Goal: Information Seeking & Learning: Check status

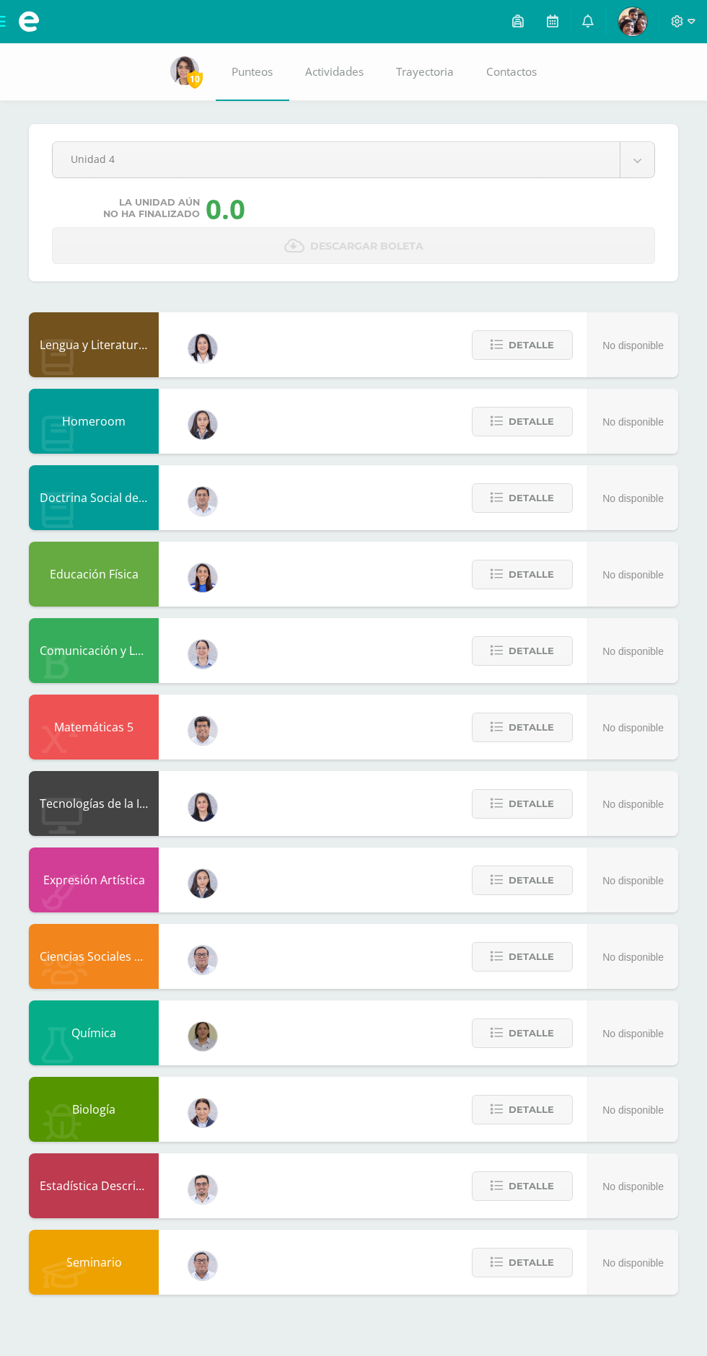
click at [456, 151] on body "Archivos Cerrar panel Configuración Cerrar sesión [PERSON_NAME] Mi Perfil Aviso…" at bounding box center [353, 661] width 707 height 1323
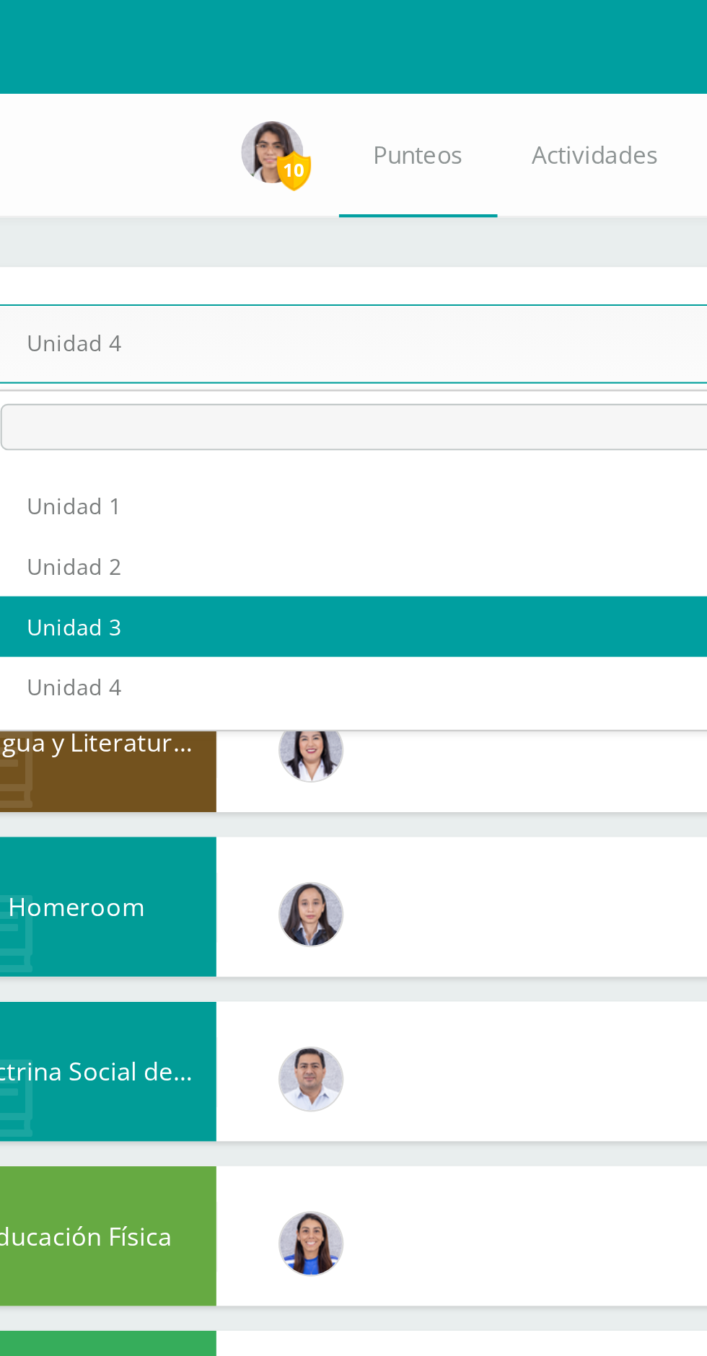
select select "Unidad 3"
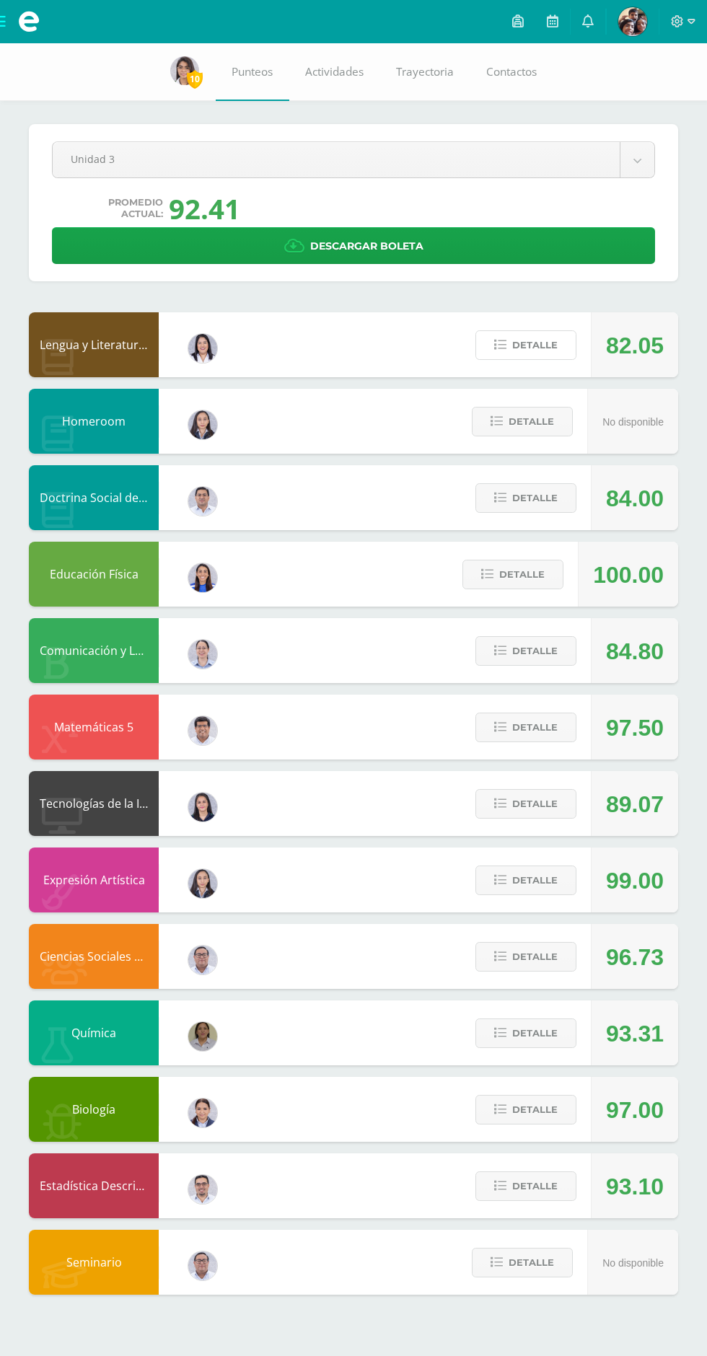
click at [530, 345] on span "Detalle" at bounding box center [534, 345] width 45 height 27
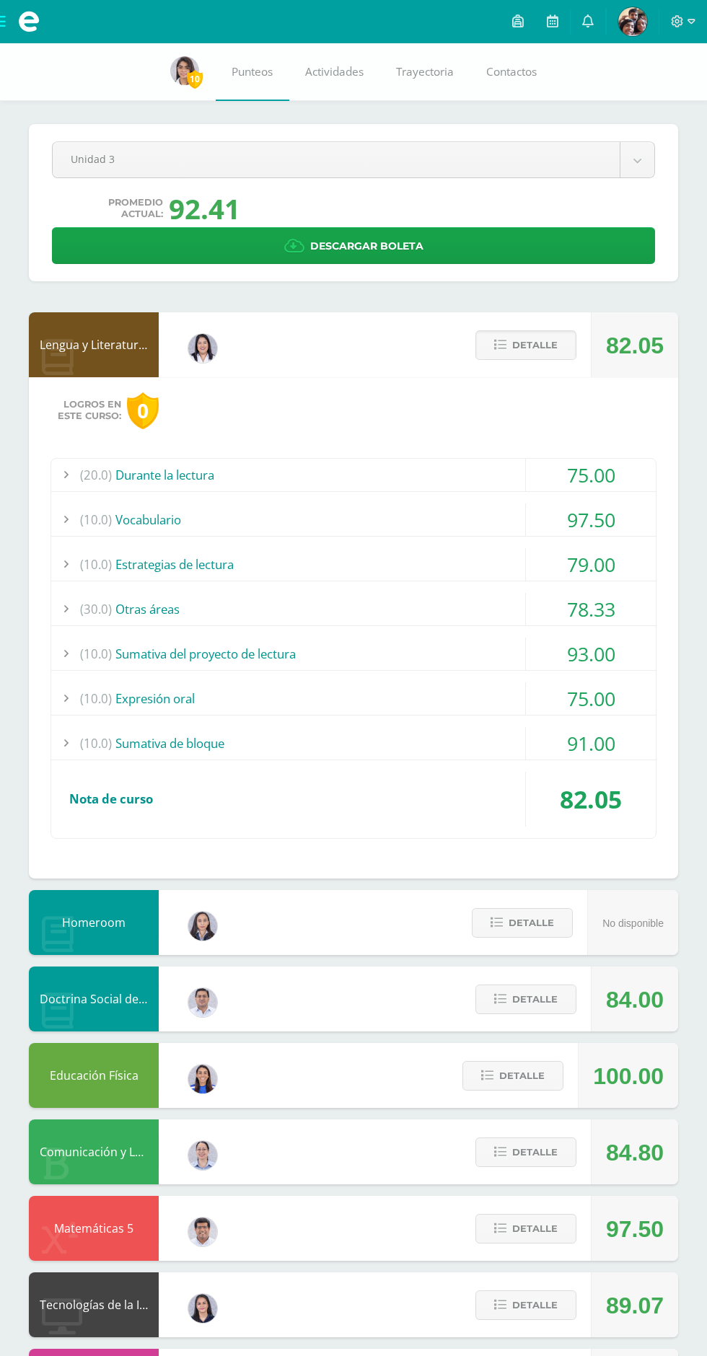
click at [536, 345] on span "Detalle" at bounding box center [534, 345] width 45 height 27
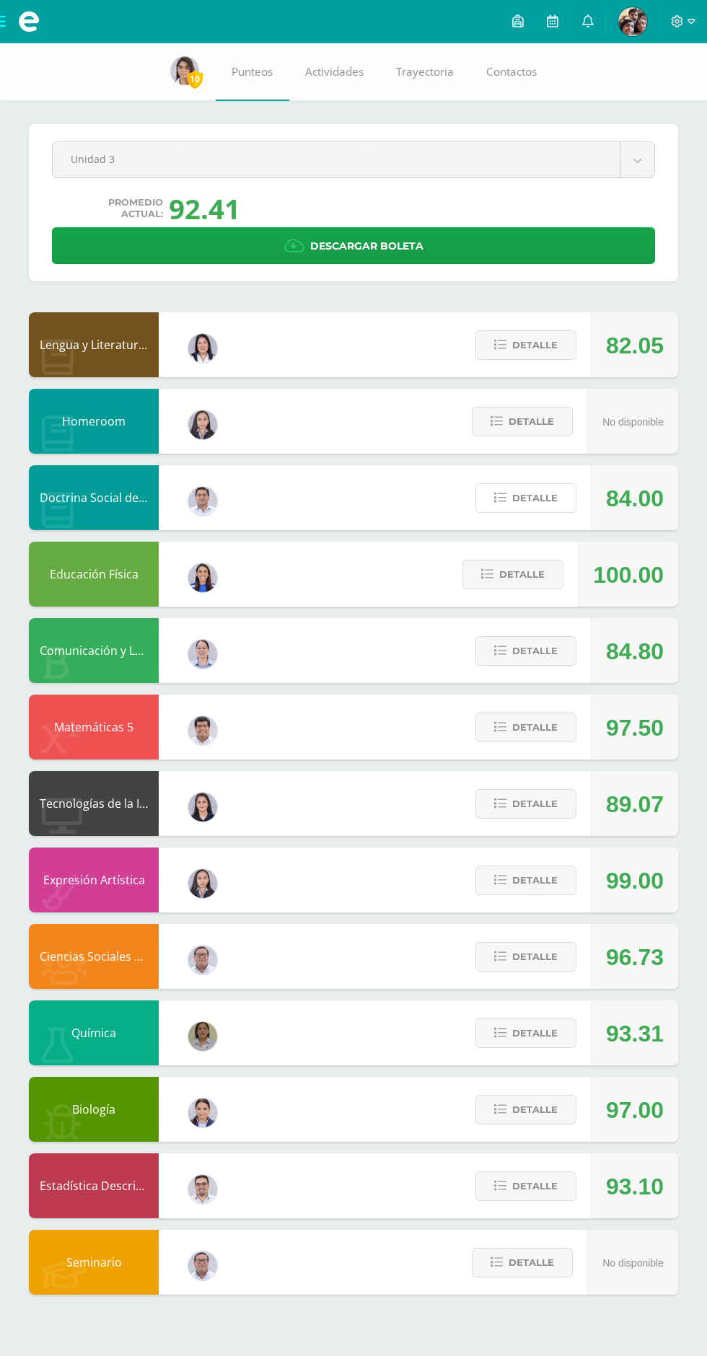
click at [514, 507] on span "Detalle" at bounding box center [534, 498] width 45 height 27
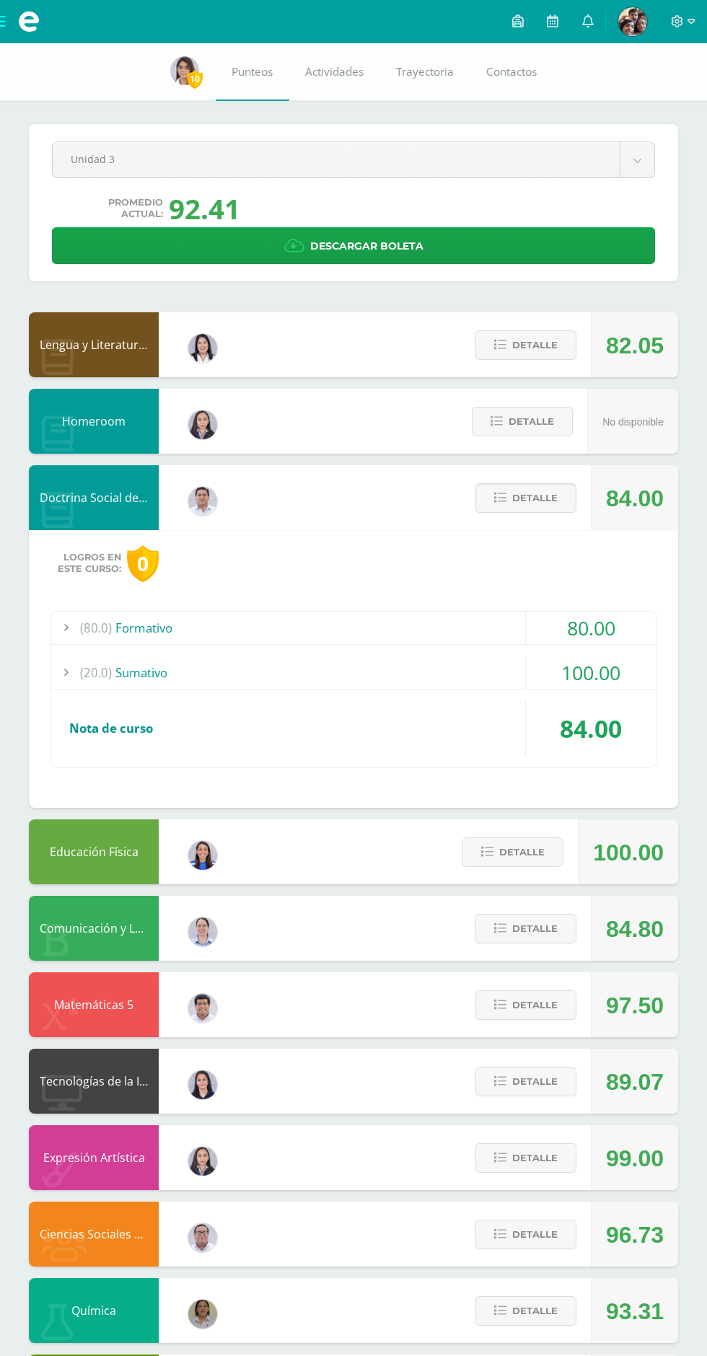
click at [323, 630] on div "(80.0) Formativo" at bounding box center [353, 628] width 604 height 32
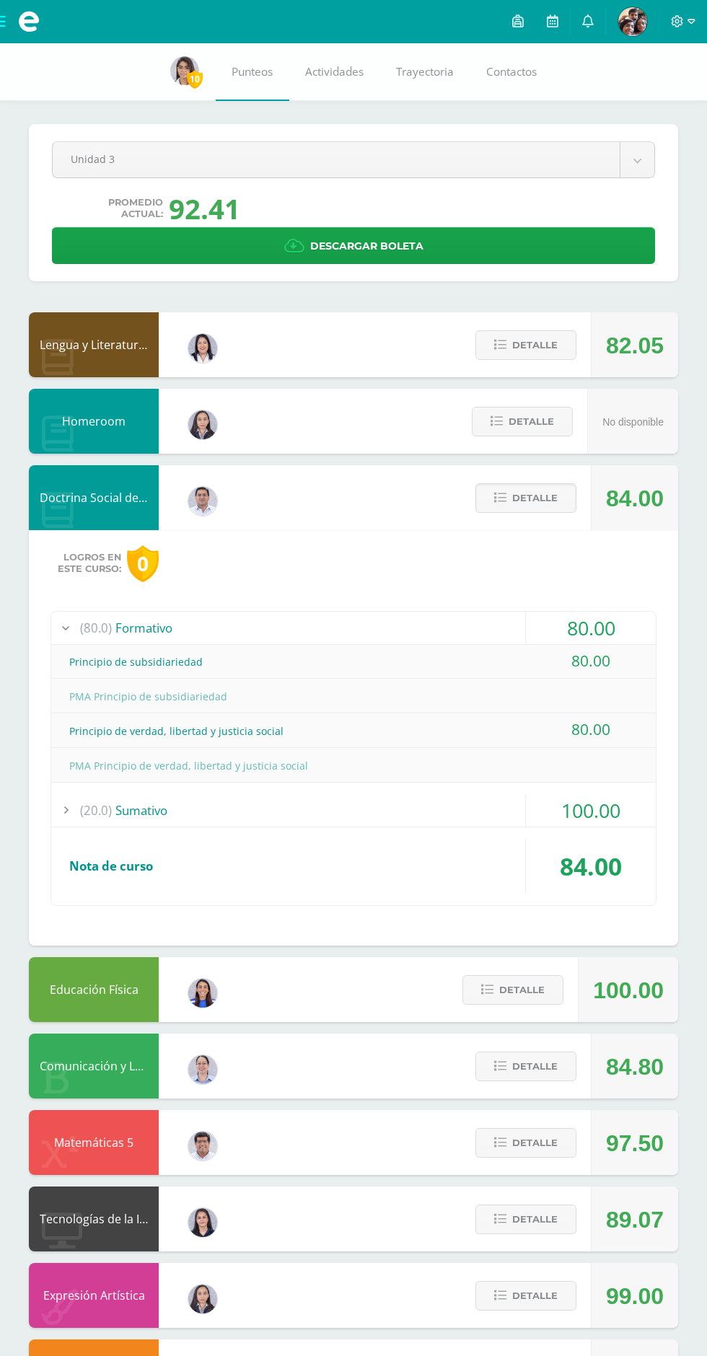
click at [388, 632] on div "(80.0) Formativo" at bounding box center [353, 628] width 604 height 32
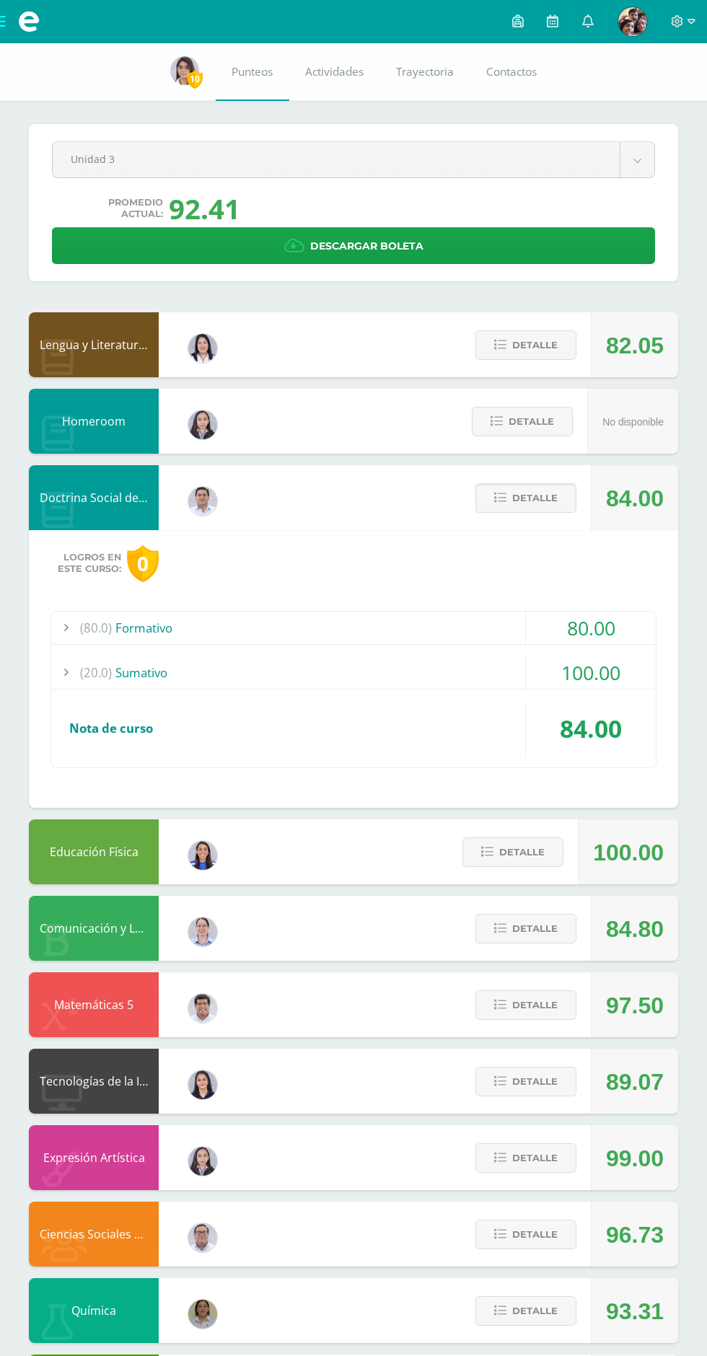
click at [535, 498] on span "Detalle" at bounding box center [534, 498] width 45 height 27
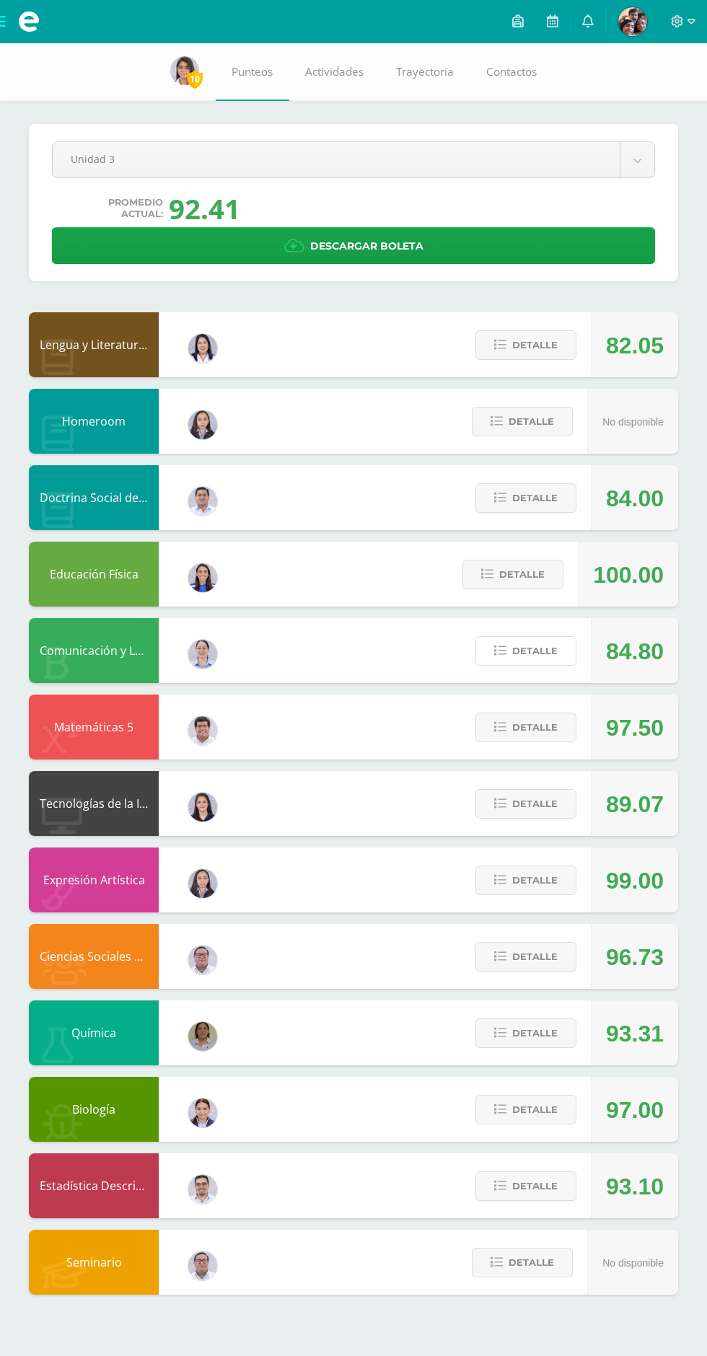
click at [532, 651] on span "Detalle" at bounding box center [534, 651] width 45 height 27
